Goal: Information Seeking & Learning: Compare options

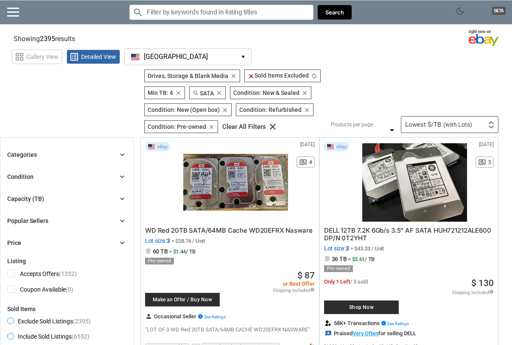
click at [482, 120] on div "Lowest $/TB (with Lots) First or Last Chance to Buy Recently Listed Selling Rap…" at bounding box center [449, 124] width 97 height 17
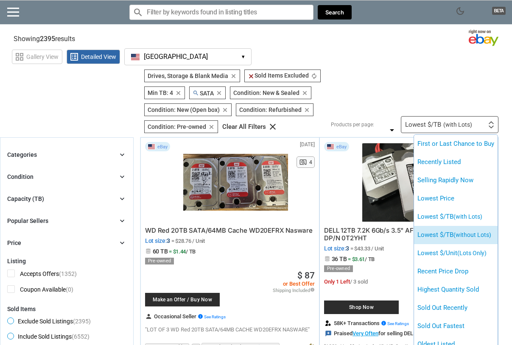
click at [460, 233] on span "(without Lots)" at bounding box center [472, 234] width 38 height 7
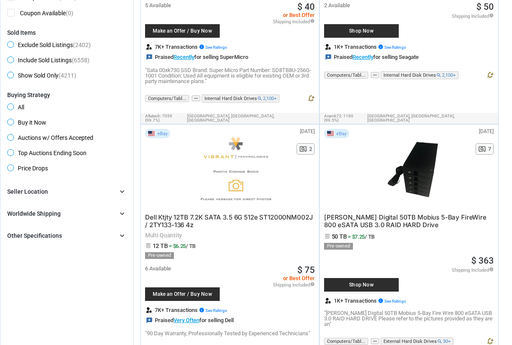
scroll to position [277, 0]
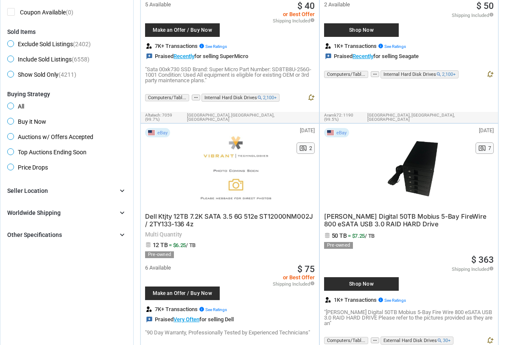
click at [228, 212] on span "Dell Ktjty 12TB 7.2K SATA 3.5 6G 512e ST12000NM002J / 2TY133-136 4z" at bounding box center [228, 220] width 167 height 16
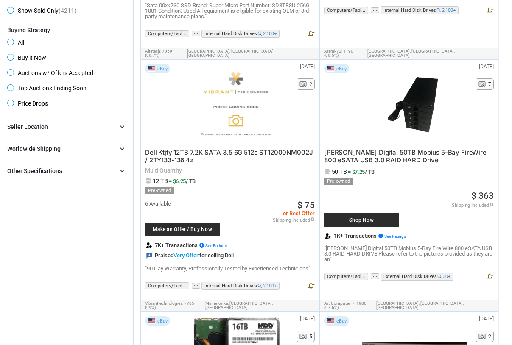
scroll to position [0, 0]
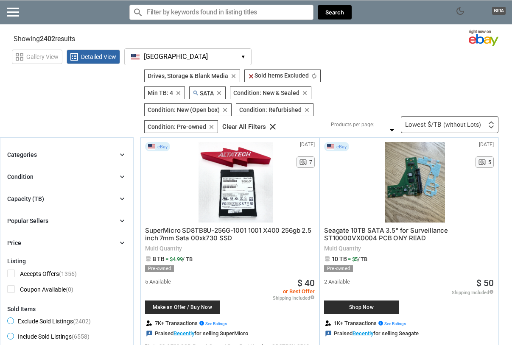
click at [268, 232] on span "SuperMicro SD8TB8U-256G-1001 1001 X400 256gb 2.5 inch 7mm Sata 00xk730 SSD" at bounding box center [228, 234] width 166 height 16
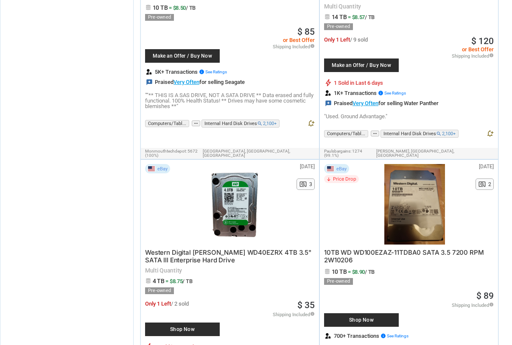
scroll to position [1319, 0]
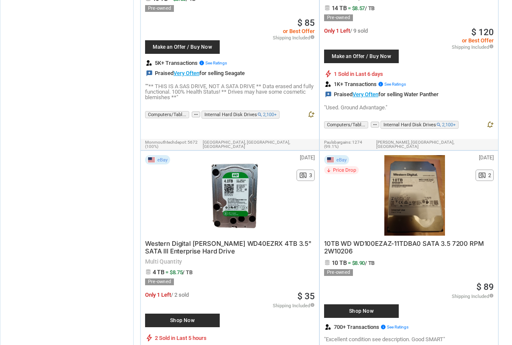
click at [251, 239] on span "Western Digital [PERSON_NAME] WD40EZRX 4TB 3.5" SATA III Enterprise Hard Drive" at bounding box center [228, 247] width 166 height 16
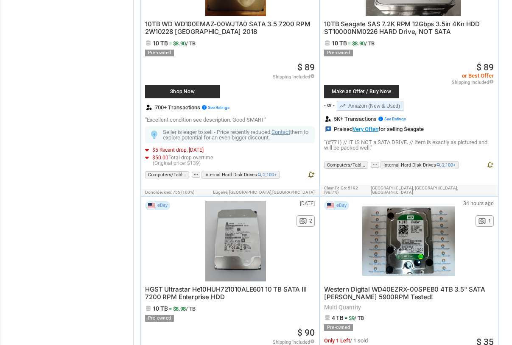
scroll to position [1870, 0]
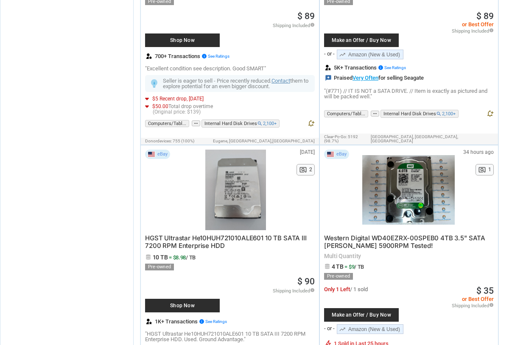
click at [357, 234] on span "Western Digital WD40EZRX-00SPEB0 4TB 3.5" SATA [PERSON_NAME] 5900RPM Tested!" at bounding box center [404, 242] width 161 height 16
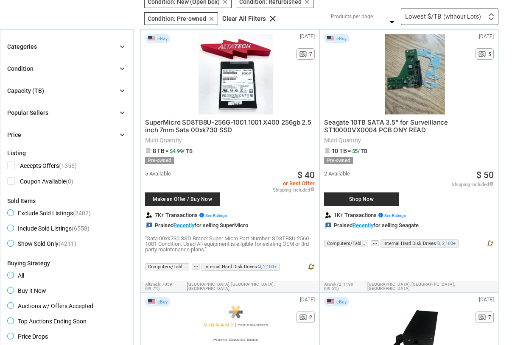
scroll to position [0, 0]
